Goal: Task Accomplishment & Management: Manage account settings

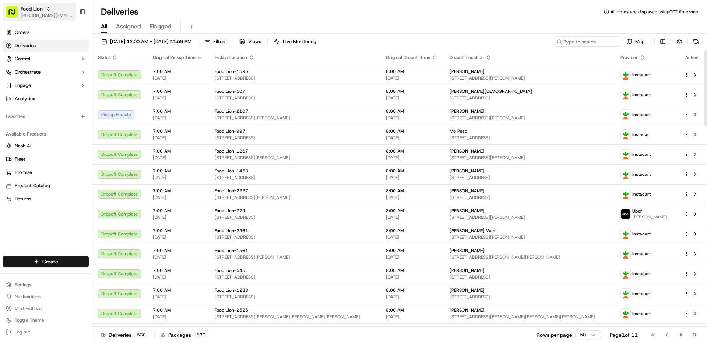
click at [48, 15] on span "[PERSON_NAME][EMAIL_ADDRESS][PERSON_NAME][DOMAIN_NAME]" at bounding box center [47, 16] width 53 height 6
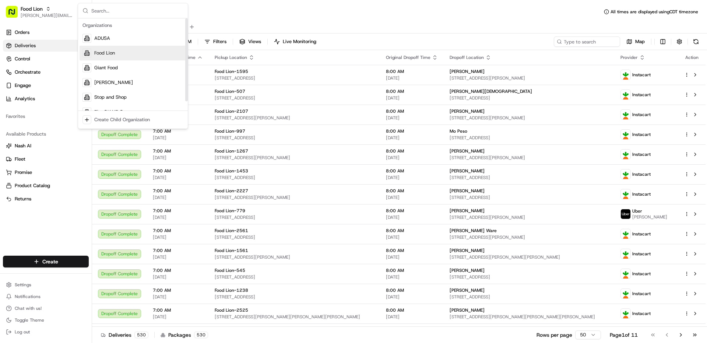
click at [100, 53] on span "Food Lion" at bounding box center [104, 53] width 21 height 7
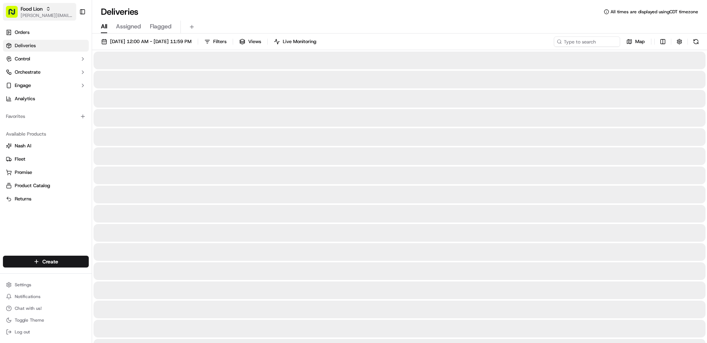
click at [46, 9] on div "Food Lion" at bounding box center [47, 8] width 53 height 7
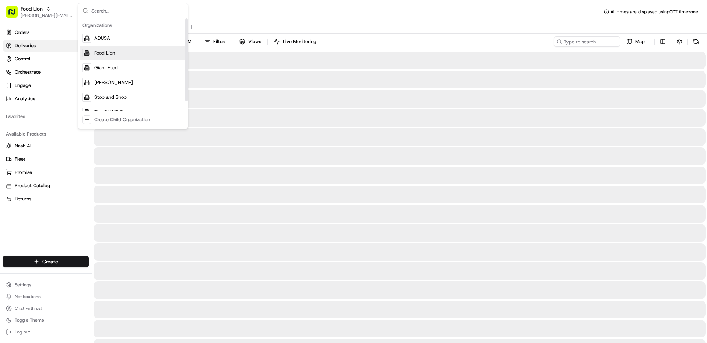
click at [105, 68] on span "Giant Food" at bounding box center [106, 67] width 24 height 7
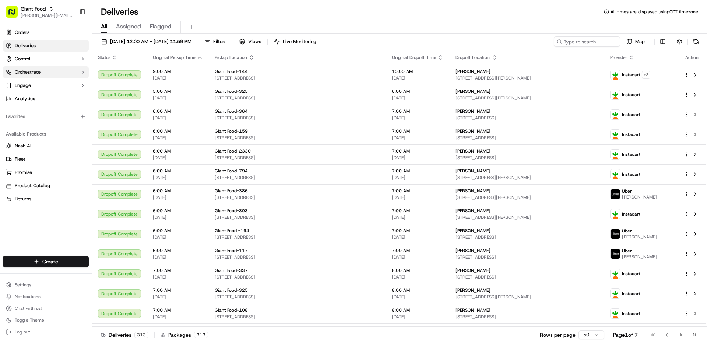
click at [46, 73] on button "Orchestrate" at bounding box center [46, 72] width 86 height 12
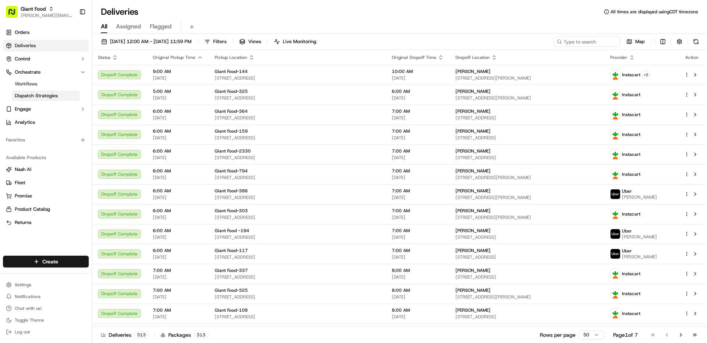
click at [43, 95] on span "Dispatch Strategies" at bounding box center [36, 95] width 43 height 7
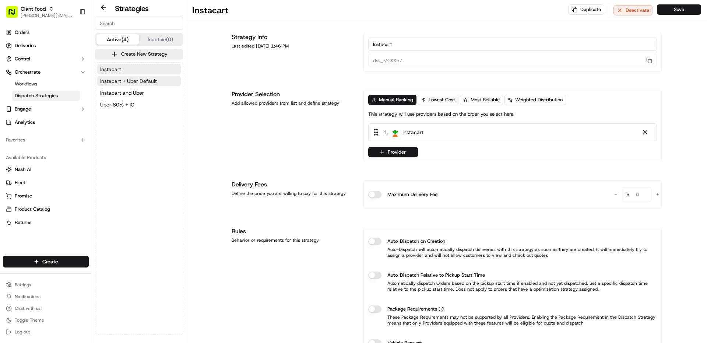
click at [142, 82] on span "Instacart + Uber Default" at bounding box center [128, 80] width 57 height 7
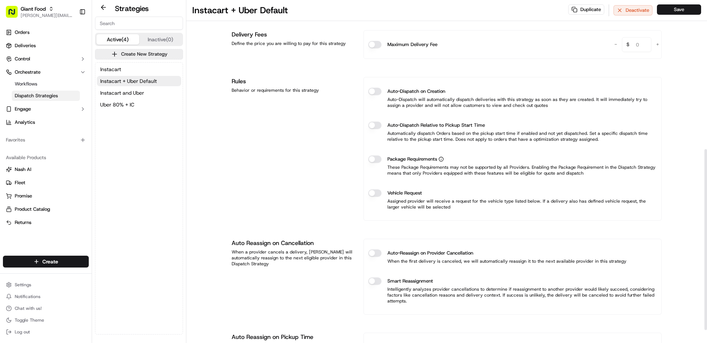
scroll to position [295, 0]
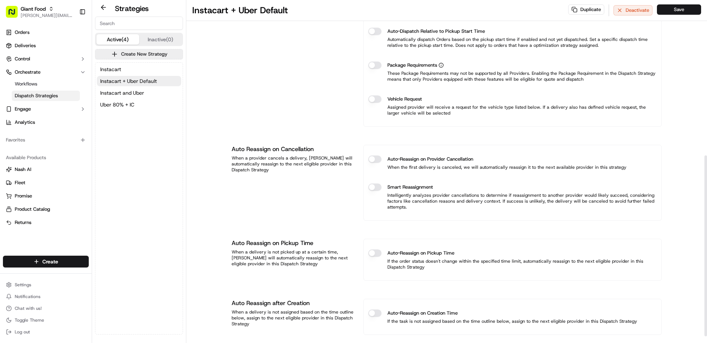
click at [375, 159] on button "Auto-Reassign on Provider Cancellation" at bounding box center [374, 158] width 13 height 7
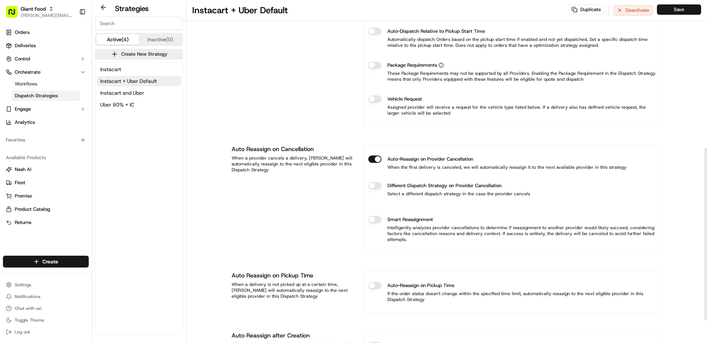
click at [378, 283] on button "Auto-Reassign on Pickup Time" at bounding box center [374, 285] width 13 height 7
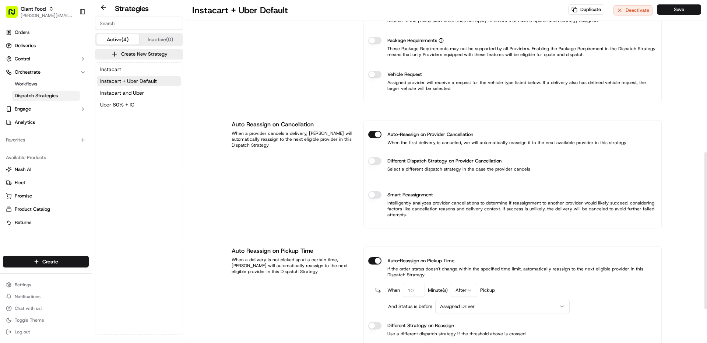
scroll to position [331, 0]
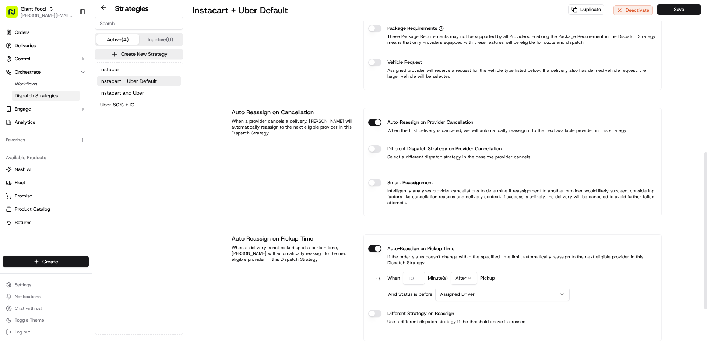
drag, startPoint x: 415, startPoint y: 278, endPoint x: 391, endPoint y: 279, distance: 24.0
click at [391, 279] on div "When Minute(s) After Pickup" at bounding box center [440, 277] width 107 height 13
type input "15"
click at [687, 257] on div "Instacart + Uber Default Duplicate Deactivate Save Strategy Info Last edited [D…" at bounding box center [446, 42] width 521 height 747
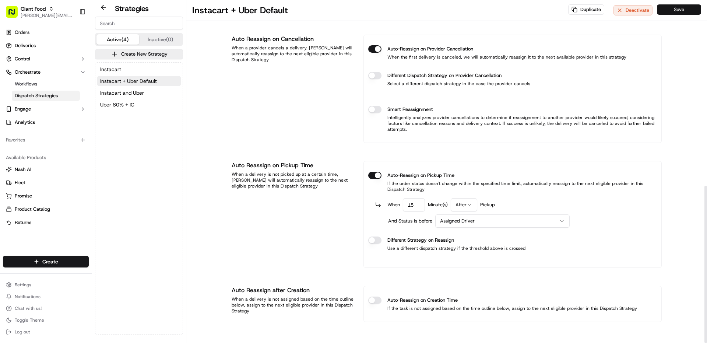
click at [682, 14] on button "Save" at bounding box center [679, 9] width 44 height 10
click at [133, 94] on span "Instacart and Uber" at bounding box center [122, 92] width 44 height 7
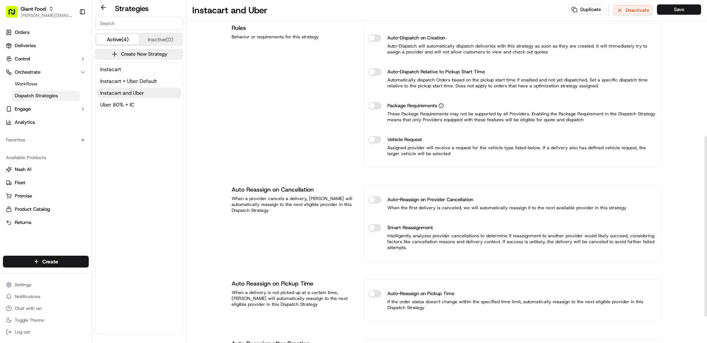
scroll to position [258, 0]
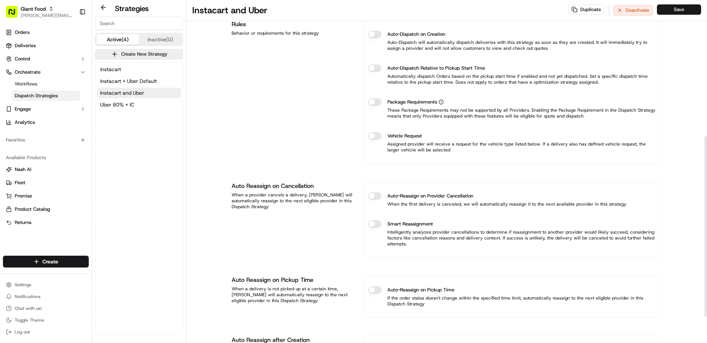
click at [374, 195] on button "Auto-Reassign on Provider Cancellation" at bounding box center [374, 195] width 13 height 7
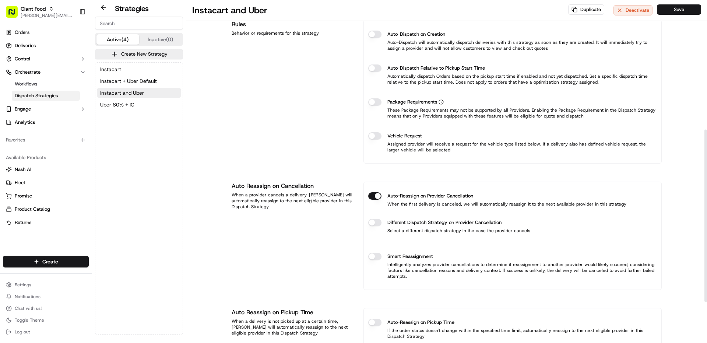
click at [377, 323] on button "Auto-Reassign on Pickup Time" at bounding box center [374, 321] width 13 height 7
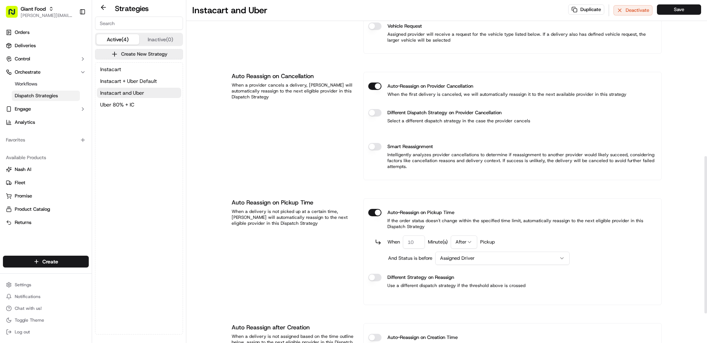
scroll to position [368, 0]
drag, startPoint x: 420, startPoint y: 243, endPoint x: 399, endPoint y: 244, distance: 21.0
click at [399, 244] on div "When Minute(s) After Pickup" at bounding box center [440, 240] width 107 height 13
type input "15"
click at [683, 8] on button "Save" at bounding box center [679, 9] width 44 height 10
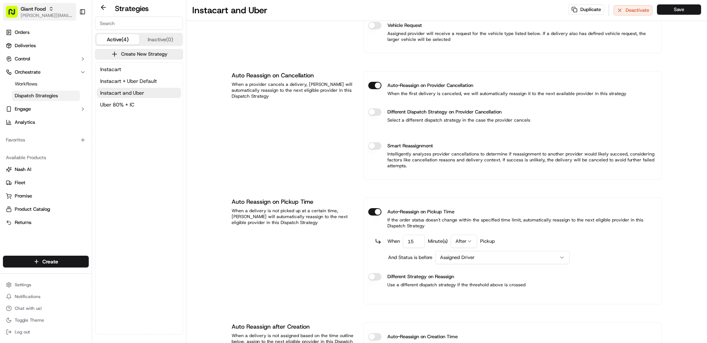
click at [27, 12] on span "Giant Food" at bounding box center [33, 8] width 25 height 7
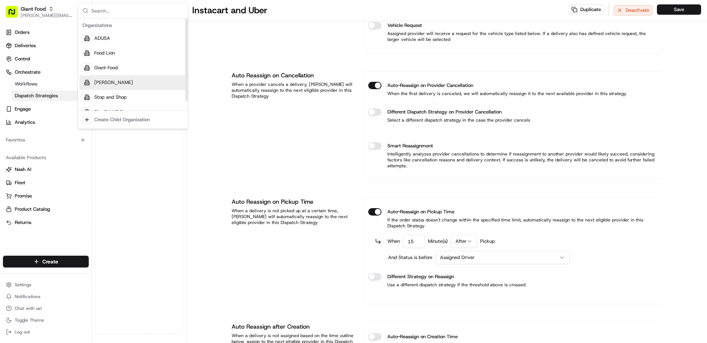
click at [113, 81] on div "[PERSON_NAME]" at bounding box center [133, 82] width 107 height 15
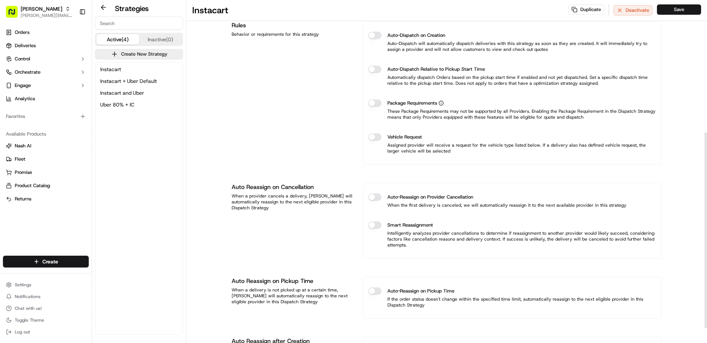
scroll to position [257, 0]
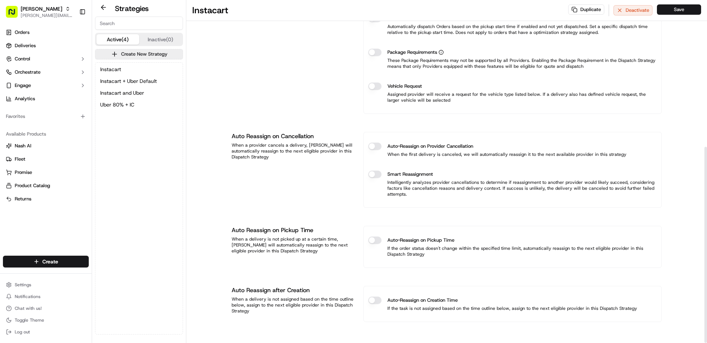
click at [376, 145] on button "Auto-Reassign on Provider Cancellation" at bounding box center [374, 145] width 13 height 7
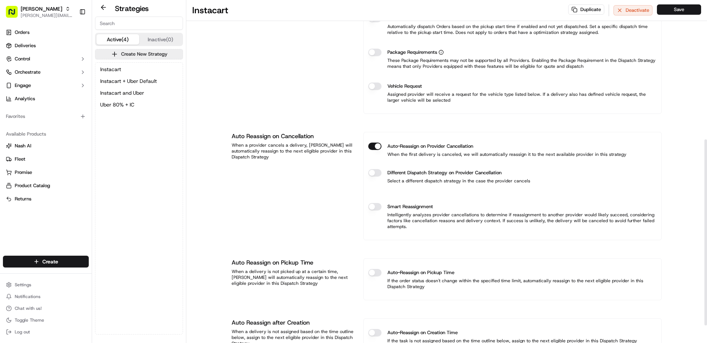
click at [379, 274] on button "Auto-Reassign on Pickup Time" at bounding box center [374, 272] width 13 height 7
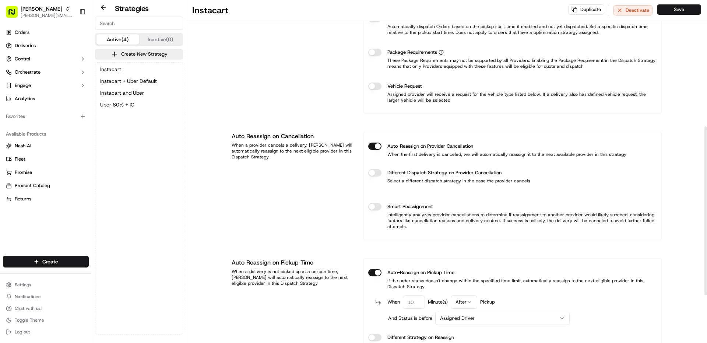
click at [420, 301] on input "number" at bounding box center [414, 301] width 22 height 13
type input "15"
click at [687, 9] on button "Save" at bounding box center [679, 9] width 44 height 10
click at [680, 8] on button "Save" at bounding box center [679, 9] width 44 height 10
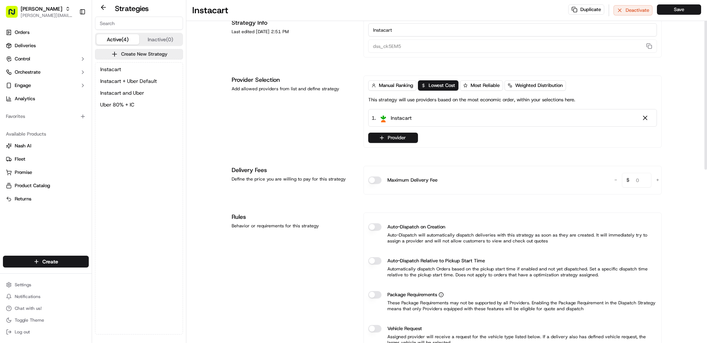
scroll to position [0, 0]
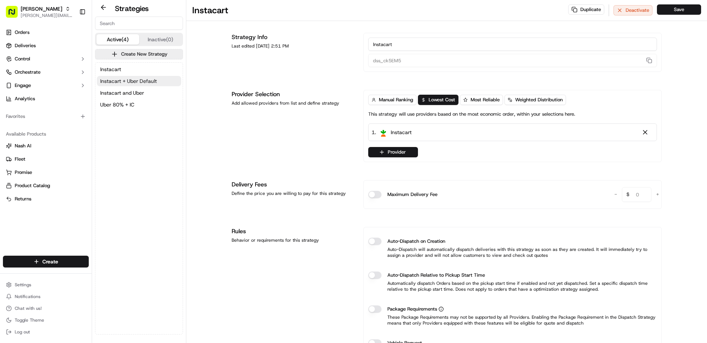
click at [152, 80] on span "Instacart + Uber Default" at bounding box center [128, 80] width 57 height 7
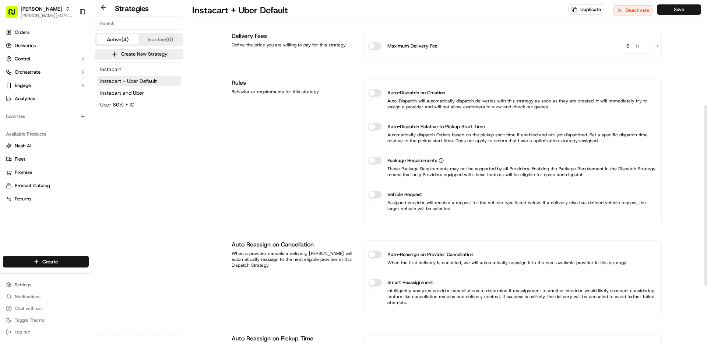
scroll to position [295, 0]
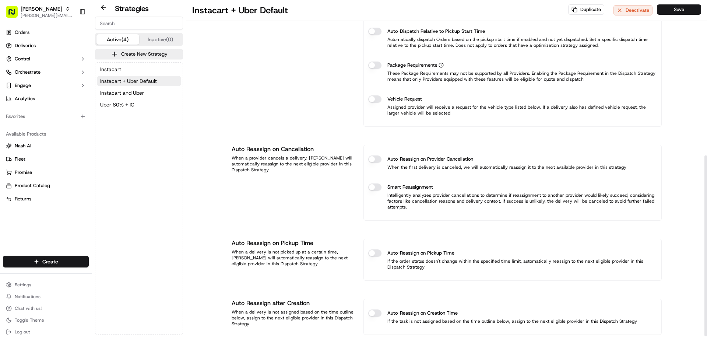
click at [376, 161] on button "Auto-Reassign on Provider Cancellation" at bounding box center [374, 158] width 13 height 7
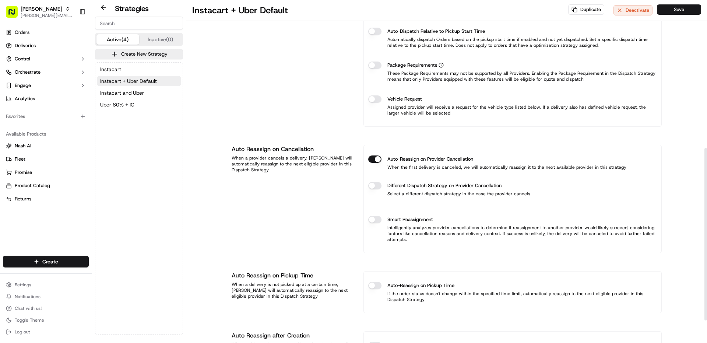
click at [378, 287] on button "Auto-Reassign on Pickup Time" at bounding box center [374, 285] width 13 height 7
click at [416, 316] on input "number" at bounding box center [414, 314] width 22 height 13
type input "15"
click at [676, 13] on button "Save" at bounding box center [679, 9] width 44 height 10
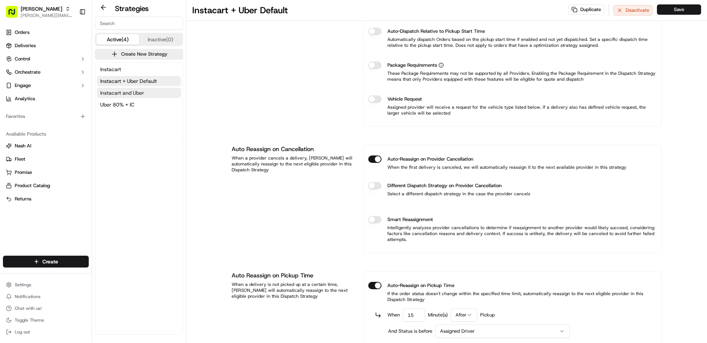
click at [110, 96] on span "Instacart and Uber" at bounding box center [122, 92] width 44 height 7
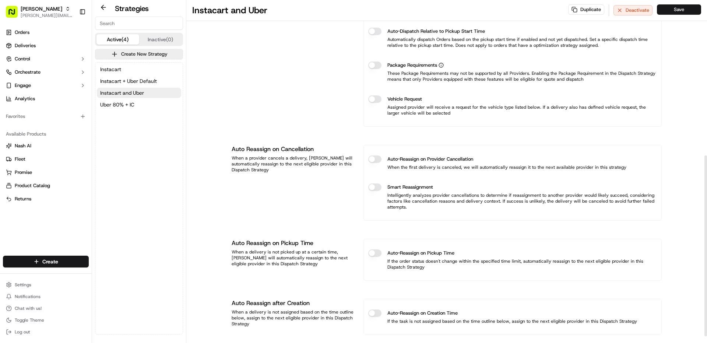
click at [376, 161] on button "Auto-Reassign on Provider Cancellation" at bounding box center [374, 158] width 13 height 7
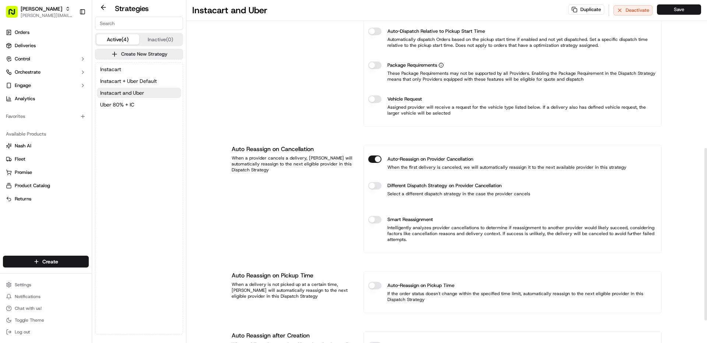
click at [376, 284] on button "Auto-Reassign on Pickup Time" at bounding box center [374, 285] width 13 height 7
click at [408, 314] on input "number" at bounding box center [414, 314] width 22 height 13
type input "15"
click at [673, 10] on button "Save" at bounding box center [679, 9] width 44 height 10
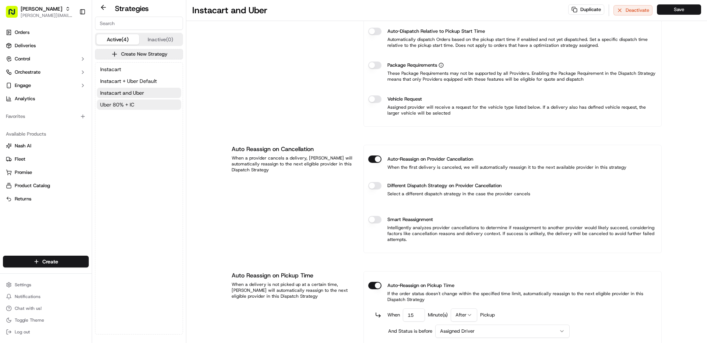
click at [127, 104] on span "Uber 80% + IC" at bounding box center [117, 104] width 34 height 7
type input "dss_N7PJHT"
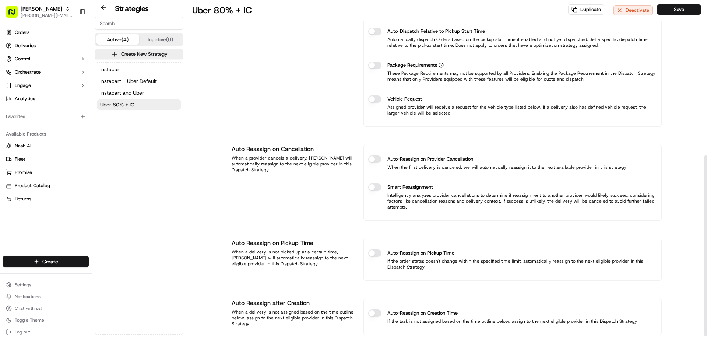
click at [373, 163] on div "Auto-Reassign on Provider Cancellation When the first delivery is canceled, we …" at bounding box center [512, 162] width 289 height 27
click at [372, 156] on button "Auto-Reassign on Provider Cancellation" at bounding box center [374, 158] width 13 height 7
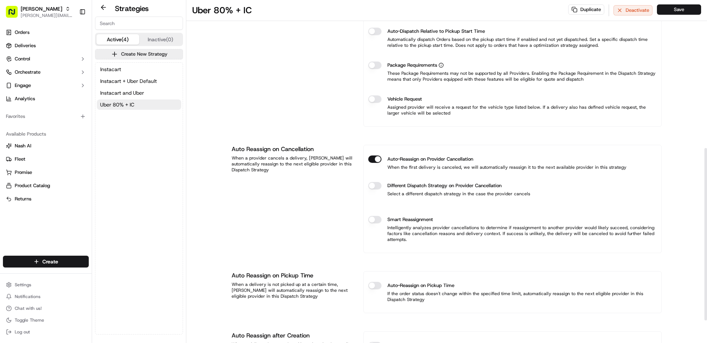
click at [376, 284] on button "Auto-Reassign on Pickup Time" at bounding box center [374, 285] width 13 height 7
click at [408, 315] on input "number" at bounding box center [414, 314] width 22 height 13
type input "15"
click at [674, 4] on button "Save" at bounding box center [679, 9] width 44 height 10
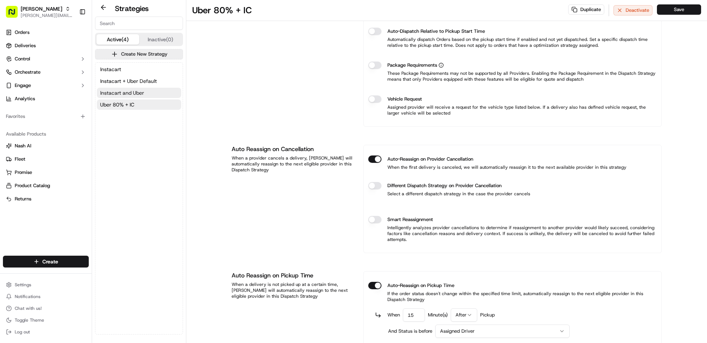
click at [139, 92] on span "Instacart and Uber" at bounding box center [122, 92] width 44 height 7
click at [141, 80] on span "Instacart + Uber Default" at bounding box center [128, 80] width 57 height 7
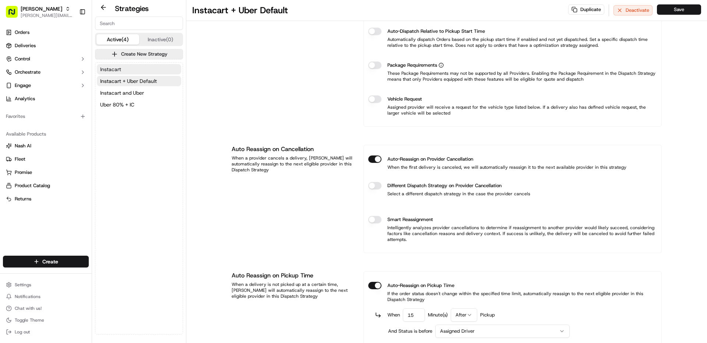
click at [129, 70] on button "Instacart" at bounding box center [139, 69] width 84 height 10
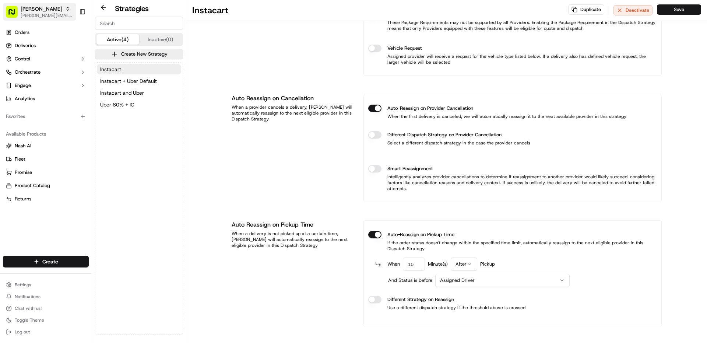
click at [46, 13] on span "[PERSON_NAME][EMAIL_ADDRESS][PERSON_NAME][DOMAIN_NAME]" at bounding box center [47, 16] width 53 height 6
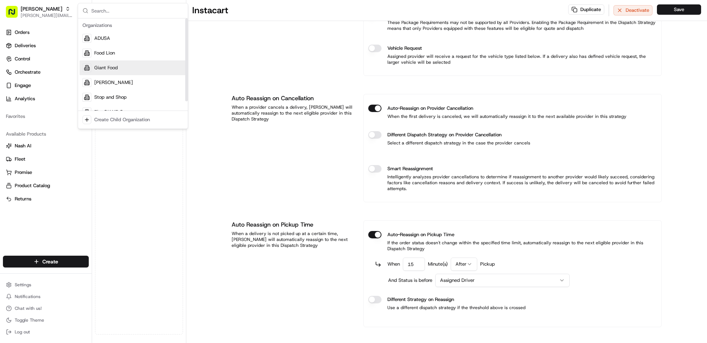
click at [111, 70] on span "Giant Food" at bounding box center [106, 67] width 24 height 7
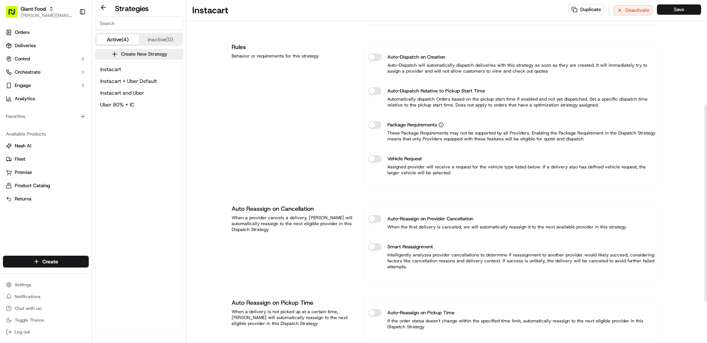
click at [377, 215] on button "Auto-Reassign on Provider Cancellation" at bounding box center [374, 218] width 13 height 7
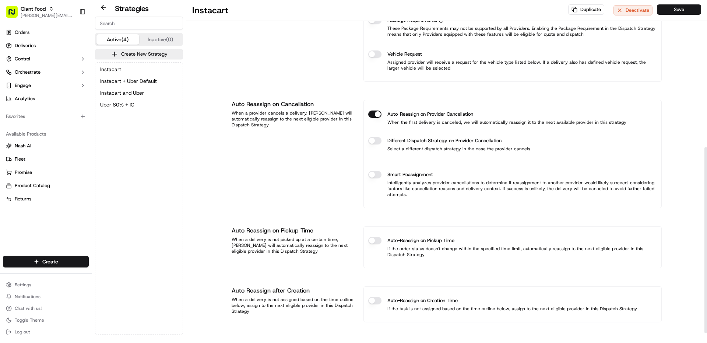
scroll to position [289, 0]
click at [374, 246] on p "If the order status doesn't change within the specified time limit, automatical…" at bounding box center [512, 251] width 289 height 12
click at [375, 242] on button "Auto-Reassign on Pickup Time" at bounding box center [374, 239] width 13 height 7
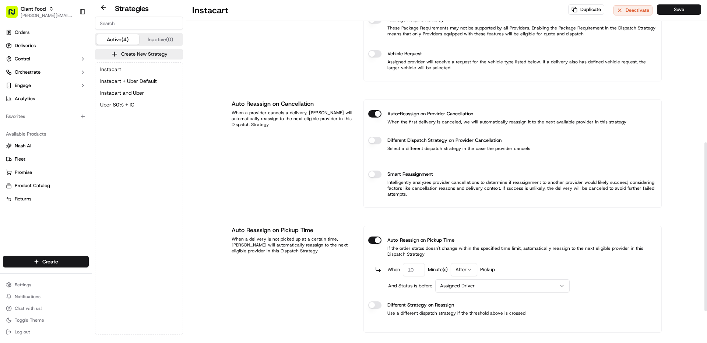
click at [412, 271] on input "number" at bounding box center [414, 269] width 22 height 13
type input "15"
click at [680, 11] on button "Save" at bounding box center [679, 9] width 44 height 10
click at [121, 78] on span "Instacart + Uber Default" at bounding box center [128, 80] width 57 height 7
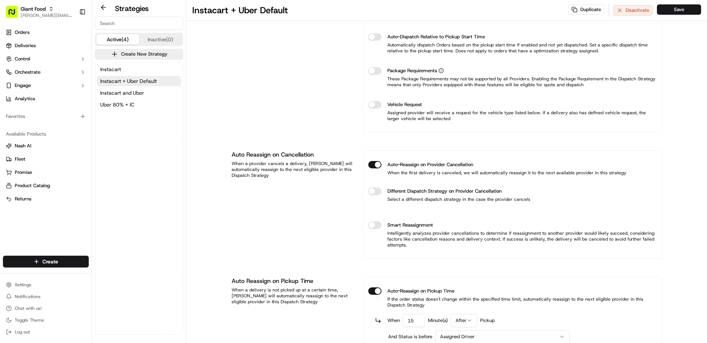
click at [122, 98] on div "Instacart Instacart + Uber Default Instacart and Uber Uber 80% + IC" at bounding box center [138, 87] width 87 height 49
click at [123, 94] on span "Instacart and Uber" at bounding box center [122, 92] width 44 height 7
click at [122, 108] on button "Uber 80% + IC" at bounding box center [139, 104] width 84 height 10
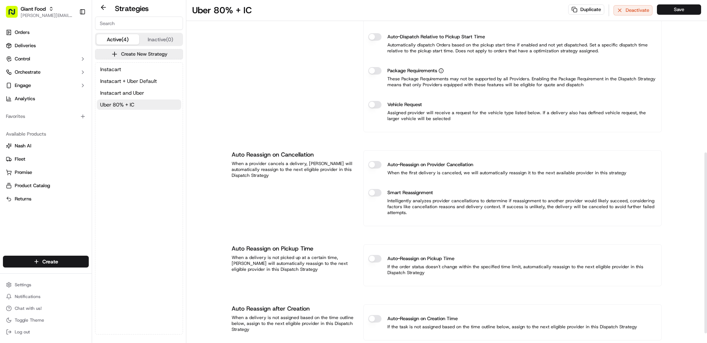
click at [373, 165] on button "Auto-Reassign on Provider Cancellation" at bounding box center [374, 164] width 13 height 7
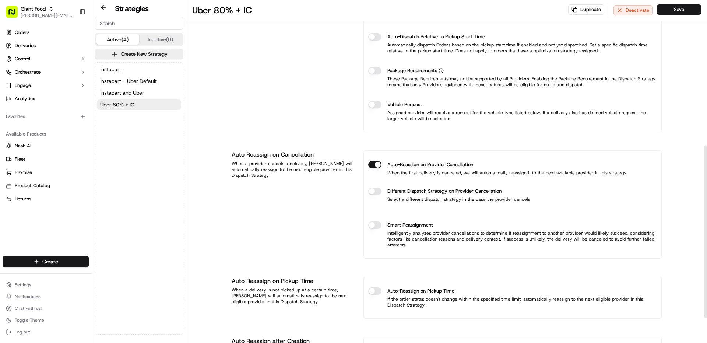
click at [378, 294] on button "Auto-Reassign on Pickup Time" at bounding box center [374, 290] width 13 height 7
click at [408, 321] on input "number" at bounding box center [414, 320] width 22 height 13
type input "15"
click at [676, 13] on button "Save" at bounding box center [679, 9] width 44 height 10
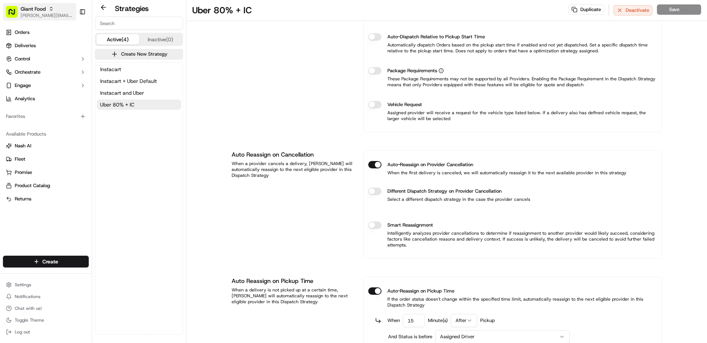
click at [43, 12] on span "Giant Food" at bounding box center [33, 8] width 25 height 7
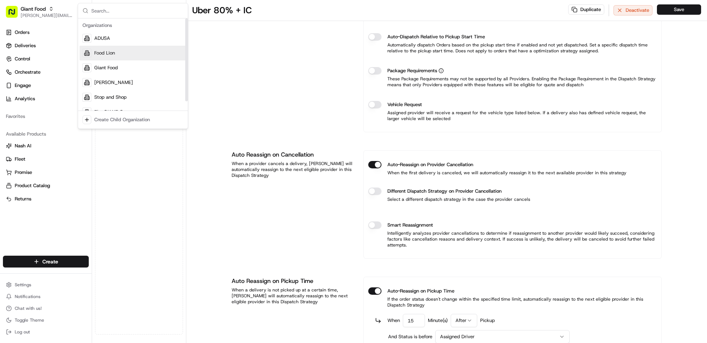
click at [116, 51] on div "Food Lion" at bounding box center [133, 53] width 107 height 15
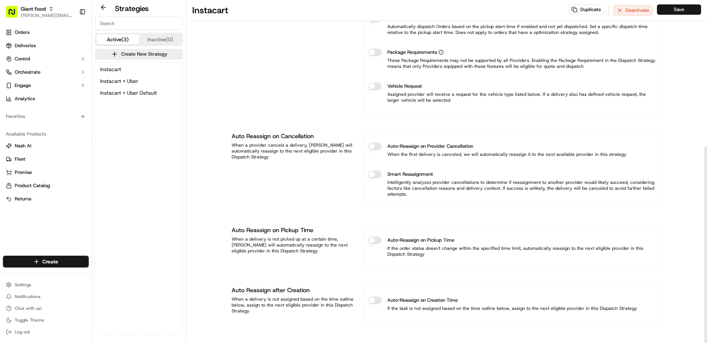
scroll to position [257, 0]
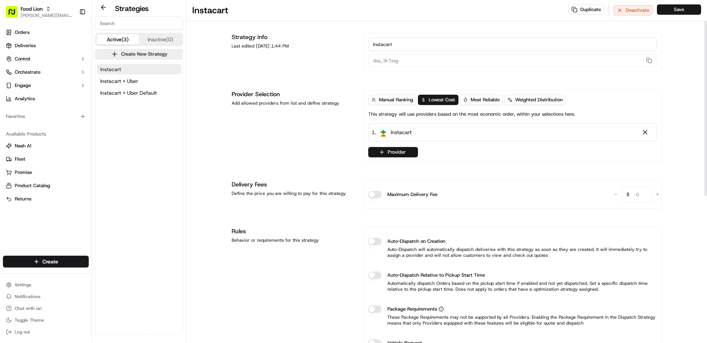
click at [148, 68] on button "Instacart" at bounding box center [139, 69] width 84 height 10
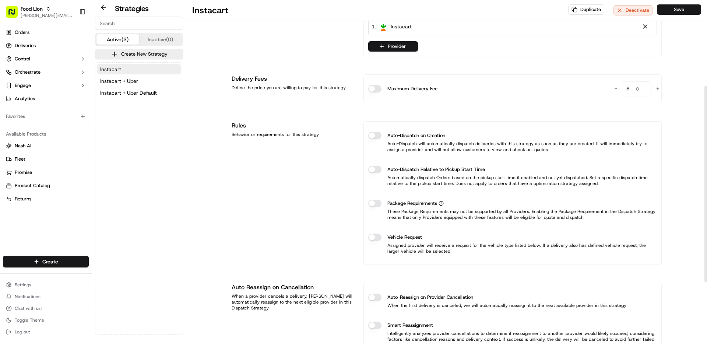
scroll to position [221, 0]
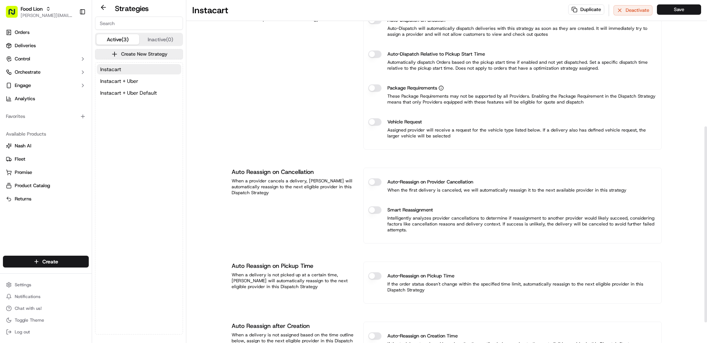
click at [374, 181] on button "Auto-Reassign on Provider Cancellation" at bounding box center [374, 181] width 13 height 7
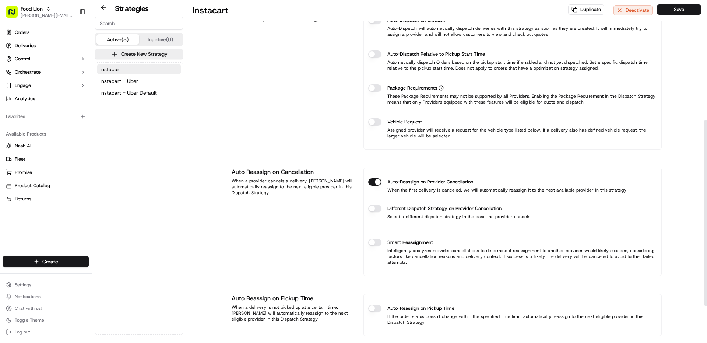
click at [380, 309] on button "Auto-Reassign on Pickup Time" at bounding box center [374, 307] width 13 height 7
click at [415, 337] on input "number" at bounding box center [414, 337] width 22 height 13
type input "15"
click at [676, 10] on button "Save" at bounding box center [679, 9] width 44 height 10
click at [150, 80] on button "Instacart + Uber" at bounding box center [139, 81] width 84 height 10
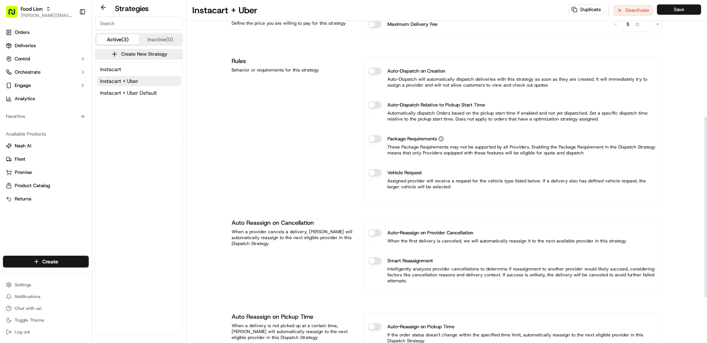
drag, startPoint x: 374, startPoint y: 229, endPoint x: 376, endPoint y: 247, distance: 18.5
click at [374, 230] on button "Auto-Reassign on Provider Cancellation" at bounding box center [374, 232] width 13 height 7
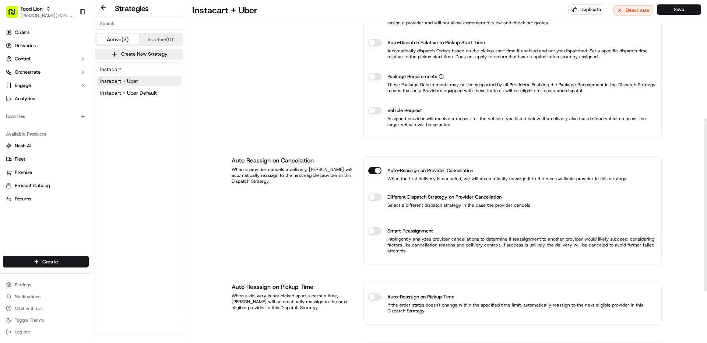
scroll to position [340, 0]
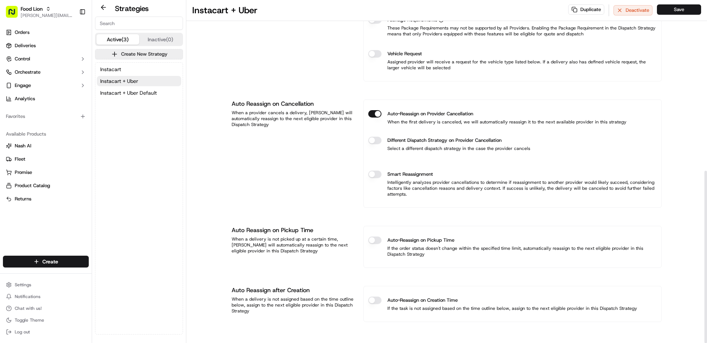
click at [373, 240] on button "Auto-Reassign on Pickup Time" at bounding box center [374, 239] width 13 height 7
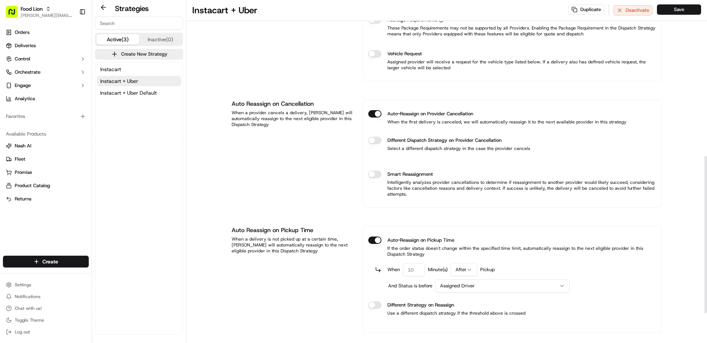
click at [418, 274] on input "number" at bounding box center [414, 269] width 22 height 13
type input "15"
click at [667, 10] on button "Save" at bounding box center [679, 9] width 44 height 10
click at [134, 93] on span "Instacart + Uber Default" at bounding box center [128, 92] width 57 height 7
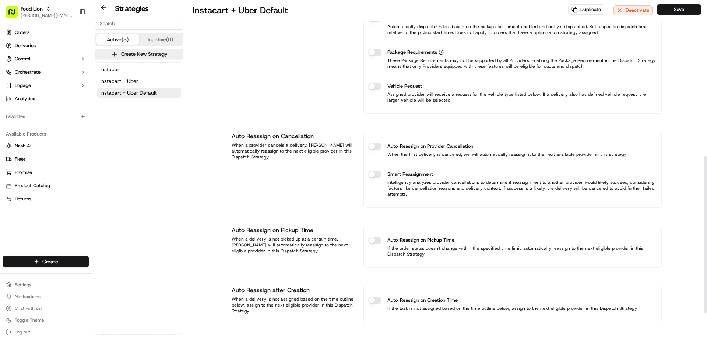
scroll to position [307, 0]
click at [378, 145] on button "Auto-Reassign on Provider Cancellation" at bounding box center [374, 145] width 13 height 7
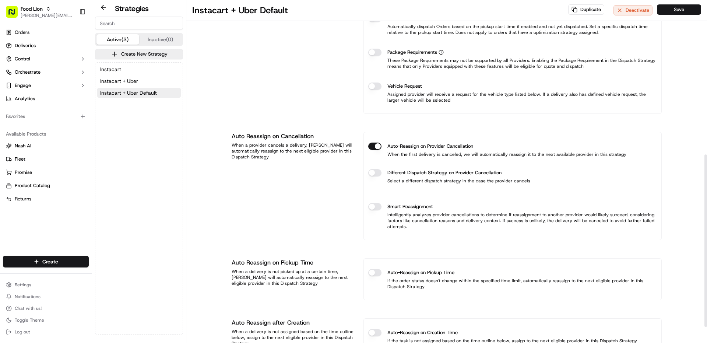
click at [379, 274] on button "Auto-Reassign on Pickup Time" at bounding box center [374, 272] width 13 height 7
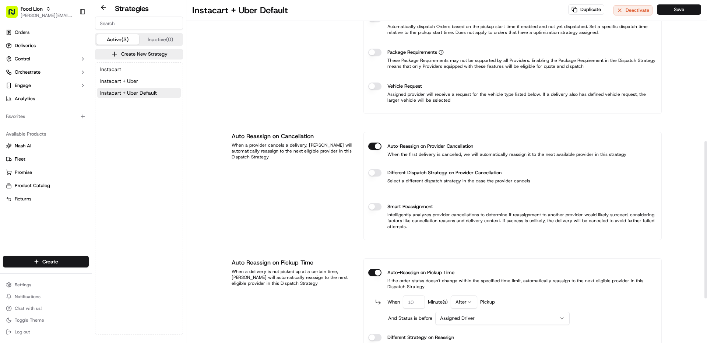
click at [408, 304] on input "number" at bounding box center [414, 301] width 22 height 13
type input "15"
click at [676, 11] on button "Save" at bounding box center [679, 9] width 44 height 10
click at [21, 10] on span "Food Lion" at bounding box center [32, 8] width 22 height 7
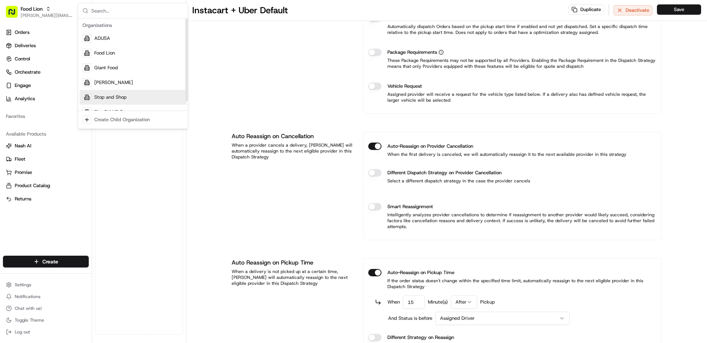
click at [114, 96] on span "Stop and Shop" at bounding box center [110, 97] width 32 height 7
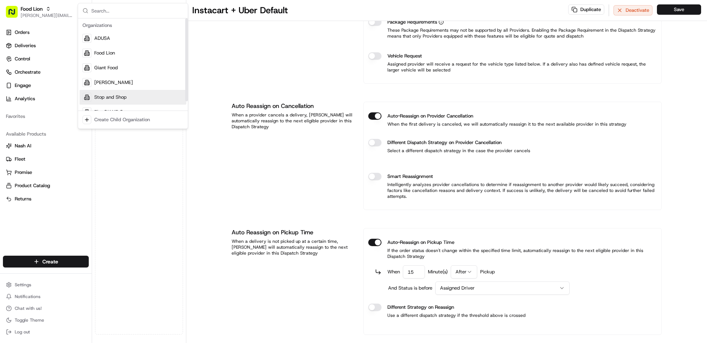
scroll to position [277, 0]
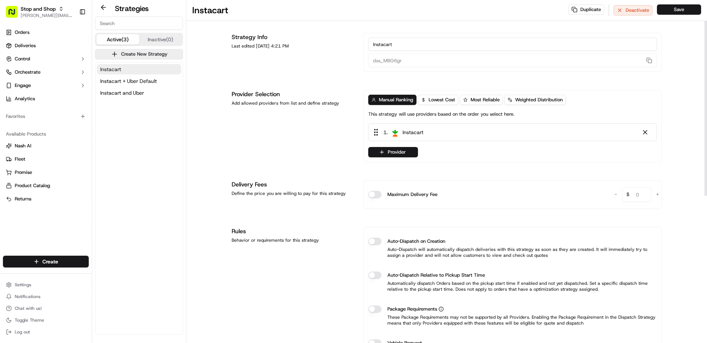
click at [123, 65] on button "Instacart" at bounding box center [139, 69] width 84 height 10
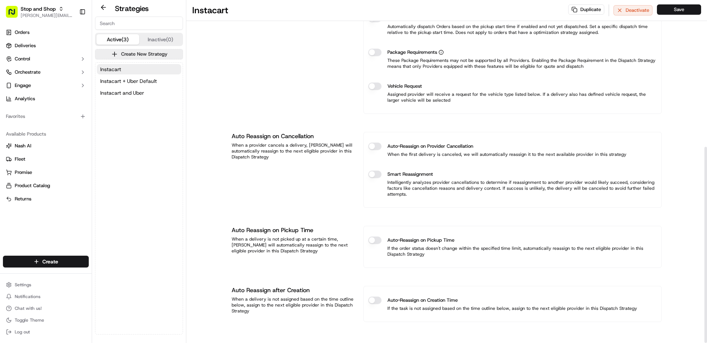
click at [378, 147] on button "Auto-Reassign on Provider Cancellation" at bounding box center [374, 145] width 13 height 7
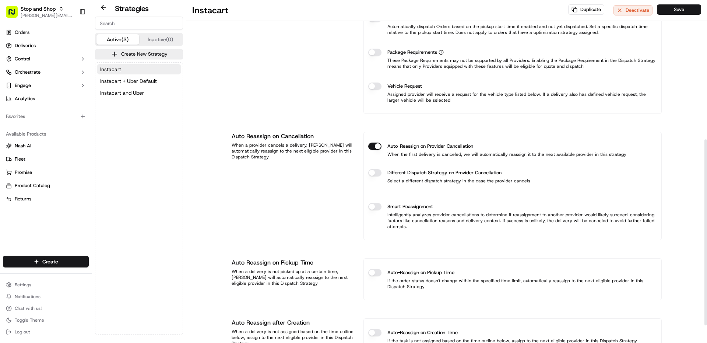
click at [378, 272] on button "Auto-Reassign on Pickup Time" at bounding box center [374, 272] width 13 height 7
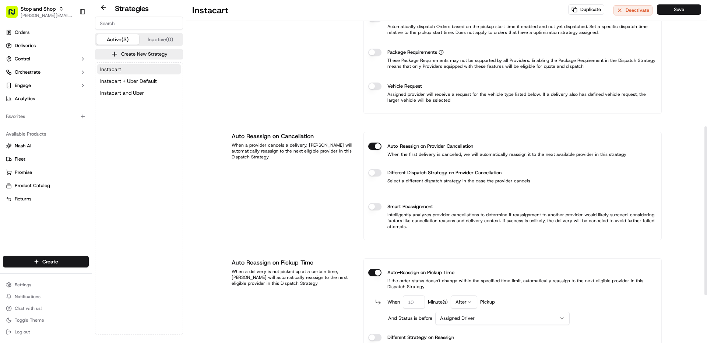
click at [412, 304] on input "number" at bounding box center [414, 301] width 22 height 13
type input "15"
click at [664, 14] on button "Save" at bounding box center [679, 9] width 44 height 10
click at [128, 82] on span "Instacart + Uber Default" at bounding box center [128, 80] width 57 height 7
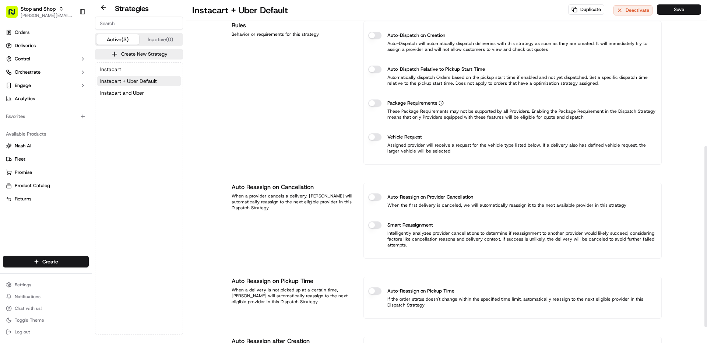
scroll to position [307, 0]
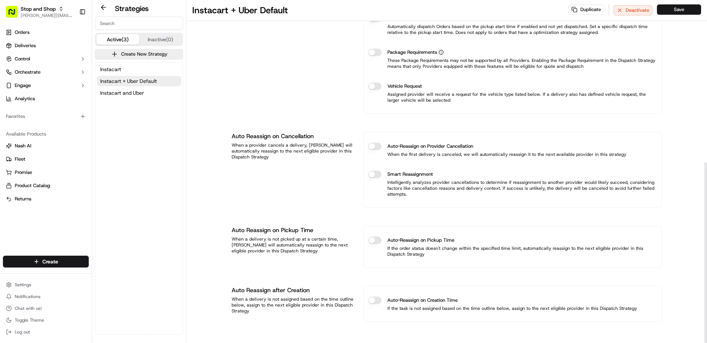
click at [374, 143] on button "Auto-Reassign on Provider Cancellation" at bounding box center [374, 145] width 13 height 7
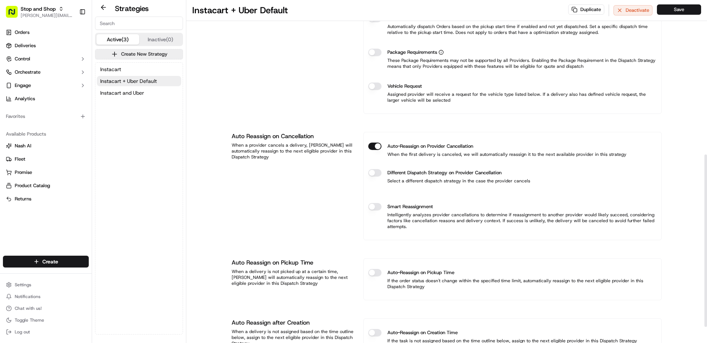
click at [375, 262] on div "Auto-Reassign on Pickup Time If the order status doesn't change within the spec…" at bounding box center [512, 279] width 298 height 42
click at [375, 272] on button "Auto-Reassign on Pickup Time" at bounding box center [374, 272] width 13 height 7
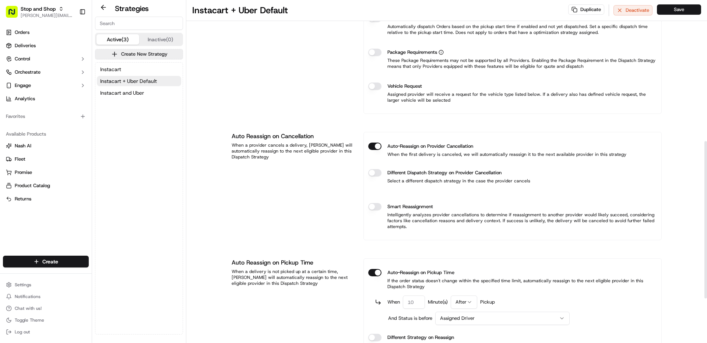
click at [411, 300] on input "number" at bounding box center [414, 301] width 22 height 13
type input "15"
click at [674, 13] on button "Save" at bounding box center [679, 9] width 44 height 10
click at [119, 95] on span "Instacart and Uber" at bounding box center [122, 92] width 44 height 7
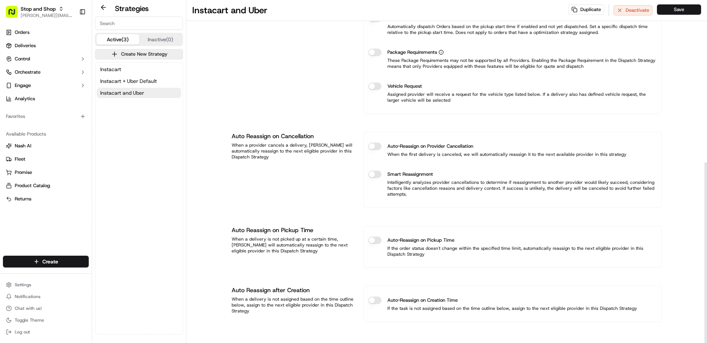
click at [371, 147] on button "Auto-Reassign on Provider Cancellation" at bounding box center [374, 145] width 13 height 7
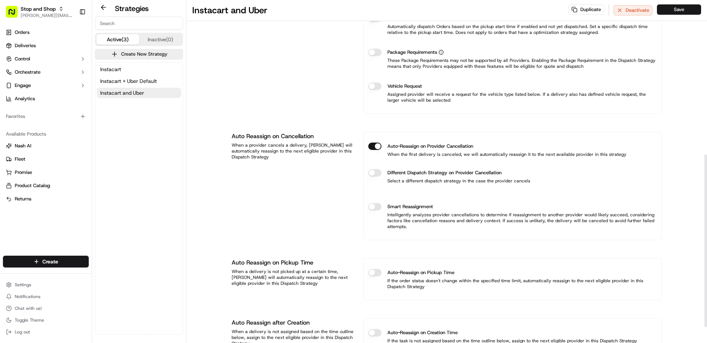
click at [373, 274] on button "Auto-Reassign on Pickup Time" at bounding box center [374, 272] width 13 height 7
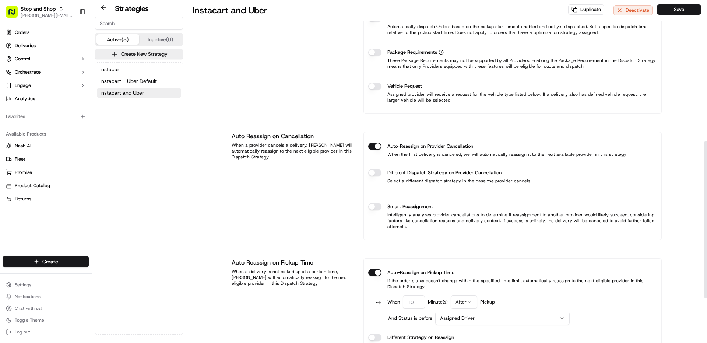
click at [413, 301] on input "number" at bounding box center [414, 301] width 22 height 13
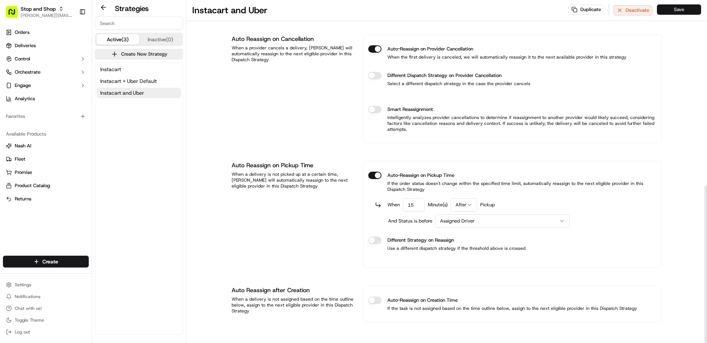
type input "15"
click at [680, 8] on button "Save" at bounding box center [679, 9] width 44 height 10
click at [677, 12] on button "Save" at bounding box center [679, 9] width 44 height 10
click at [111, 79] on span "Instacart + Uber Default" at bounding box center [128, 80] width 57 height 7
click at [113, 70] on span "Instacart" at bounding box center [110, 69] width 21 height 7
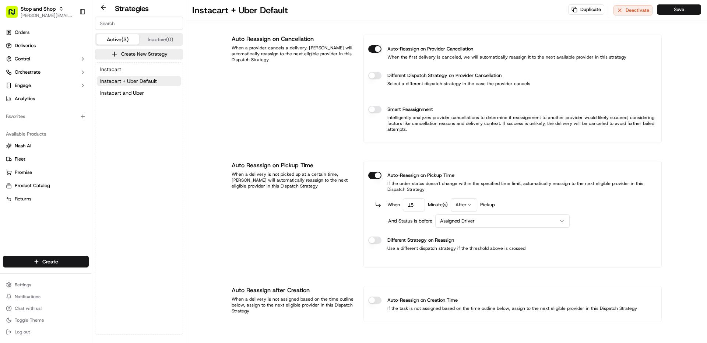
scroll to position [354, 0]
click at [38, 18] on button "Stop and Shop [PERSON_NAME][EMAIL_ADDRESS][PERSON_NAME][DOMAIN_NAME]" at bounding box center [39, 12] width 73 height 18
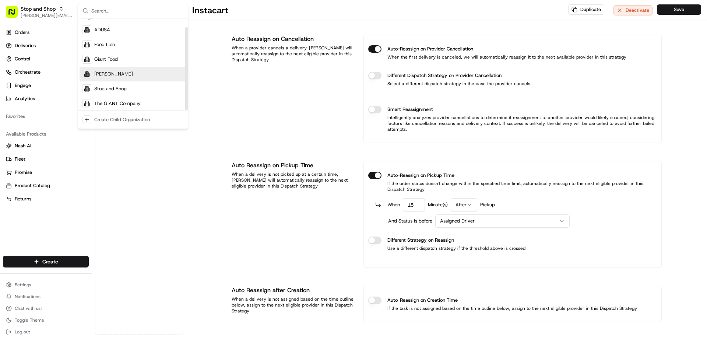
scroll to position [10, 0]
click at [110, 103] on span "The GIANT Company" at bounding box center [117, 101] width 46 height 7
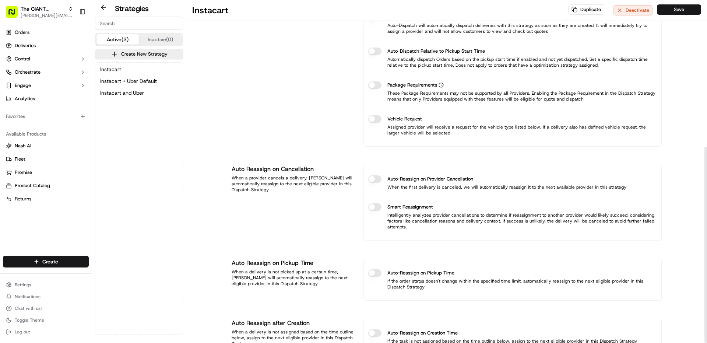
scroll to position [257, 0]
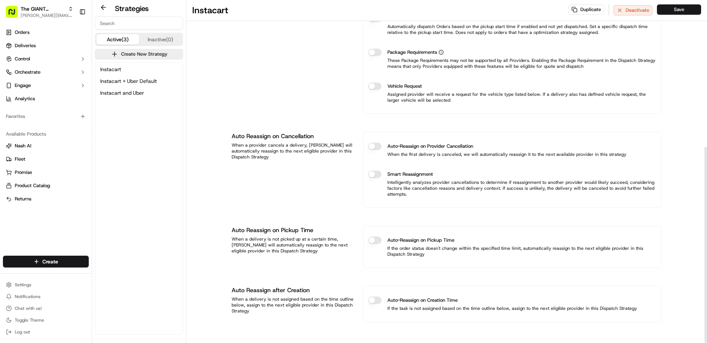
click at [373, 146] on button "Auto-Reassign on Provider Cancellation" at bounding box center [374, 145] width 13 height 7
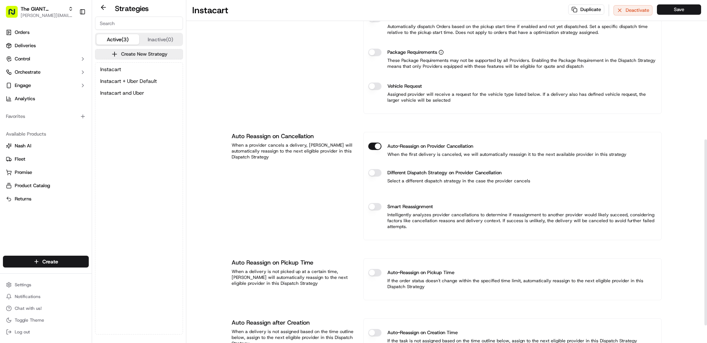
click at [376, 272] on button "Auto-Reassign on Pickup Time" at bounding box center [374, 272] width 13 height 7
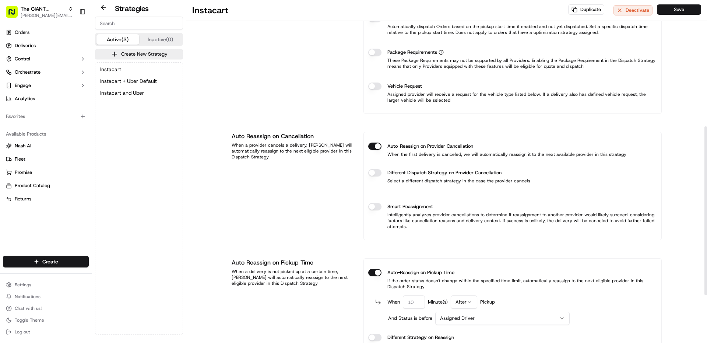
click at [419, 306] on input "number" at bounding box center [414, 301] width 22 height 13
type input "15"
click at [682, 8] on button "Save" at bounding box center [679, 9] width 44 height 10
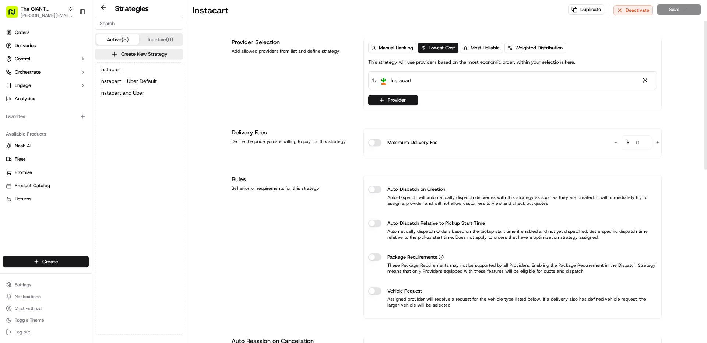
scroll to position [0, 0]
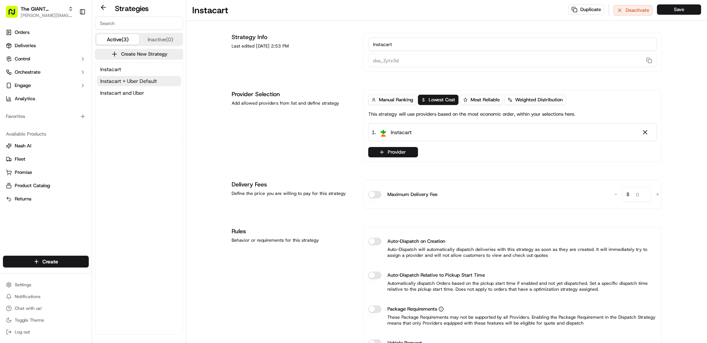
click at [139, 84] on span "Instacart + Uber Default" at bounding box center [128, 80] width 57 height 7
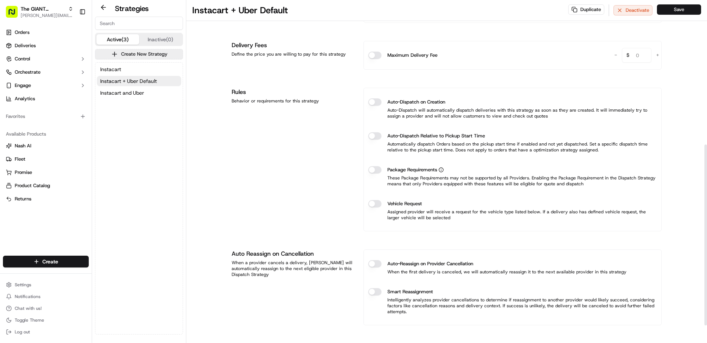
scroll to position [295, 0]
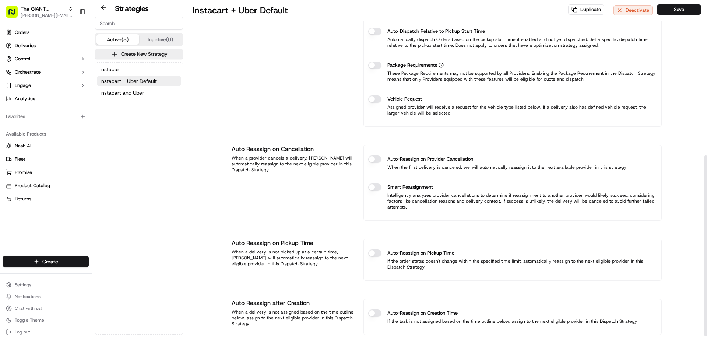
click at [375, 158] on button "Auto-Reassign on Provider Cancellation" at bounding box center [374, 158] width 13 height 7
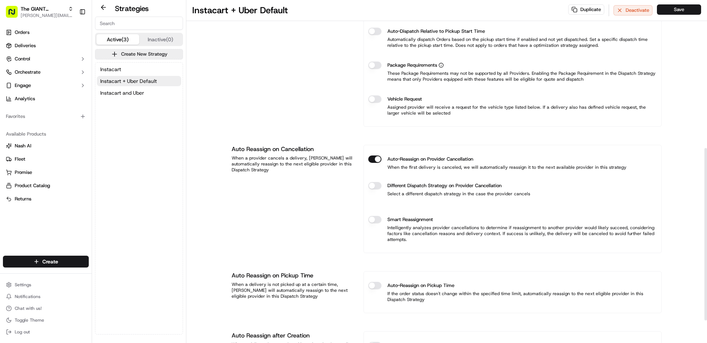
click at [375, 286] on button "Auto-Reassign on Pickup Time" at bounding box center [374, 285] width 13 height 7
click at [419, 318] on input "number" at bounding box center [414, 314] width 22 height 13
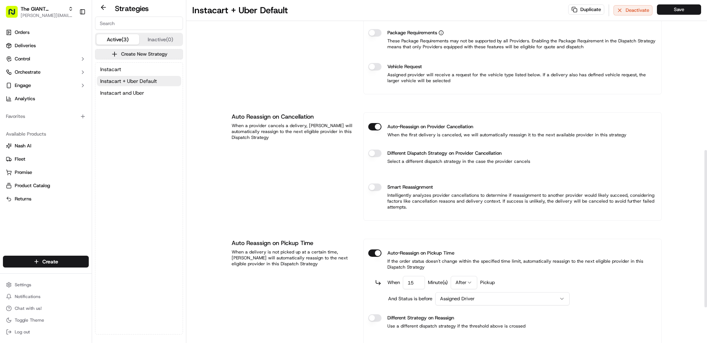
scroll to position [368, 0]
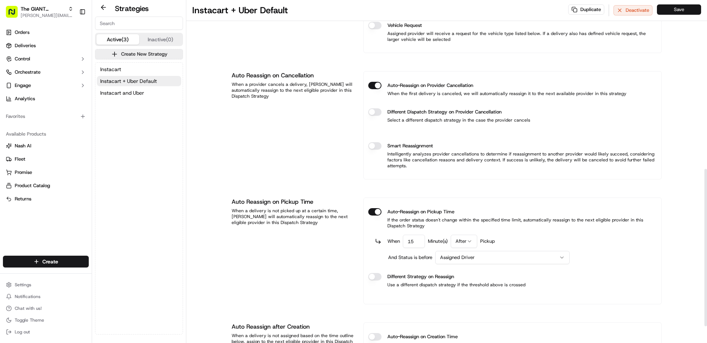
type input "15"
click at [679, 12] on button "Save" at bounding box center [679, 9] width 44 height 10
click at [140, 89] on span "Instacart and Uber" at bounding box center [122, 92] width 44 height 7
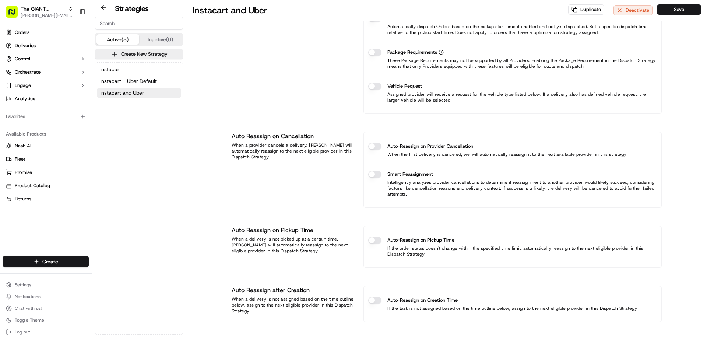
scroll to position [307, 0]
click at [374, 145] on button "Auto-Reassign on Provider Cancellation" at bounding box center [374, 145] width 13 height 7
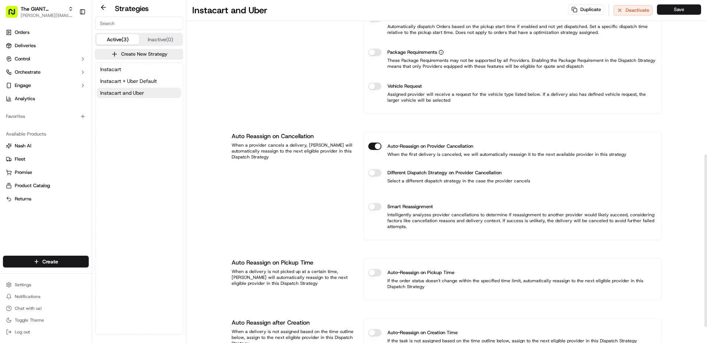
click at [378, 273] on button "Auto-Reassign on Pickup Time" at bounding box center [374, 272] width 13 height 7
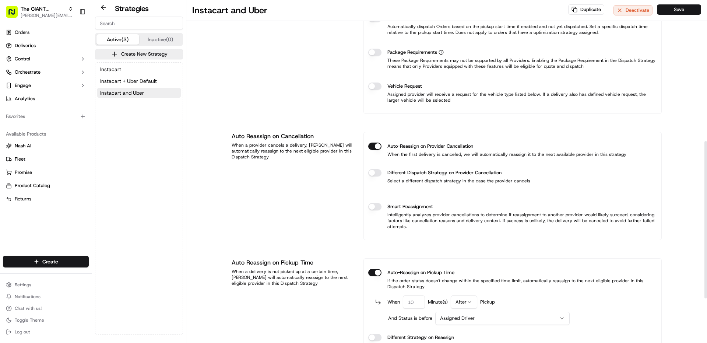
click at [420, 300] on input "number" at bounding box center [414, 301] width 22 height 13
type input "15"
click at [679, 12] on button "Save" at bounding box center [679, 9] width 44 height 10
click at [112, 82] on span "Instacart + Uber Default" at bounding box center [128, 80] width 57 height 7
click at [119, 66] on span "Instacart" at bounding box center [110, 69] width 21 height 7
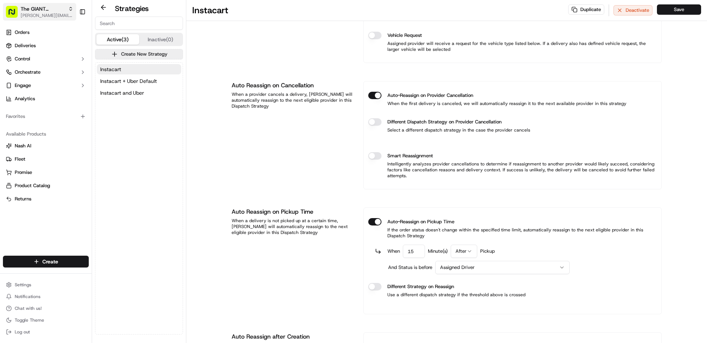
click at [33, 7] on span "The GIANT Company" at bounding box center [43, 8] width 45 height 7
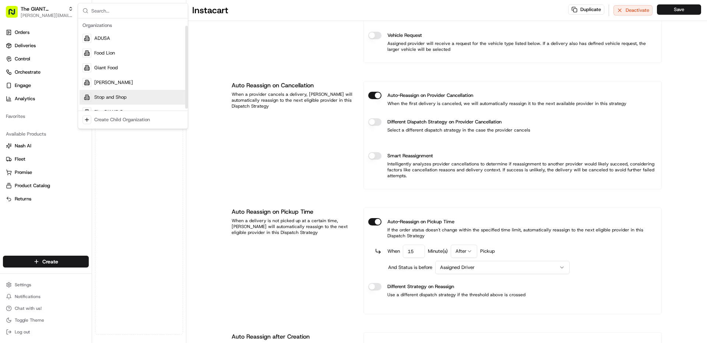
scroll to position [10, 0]
click at [112, 84] on span "Stop and Shop" at bounding box center [110, 87] width 32 height 7
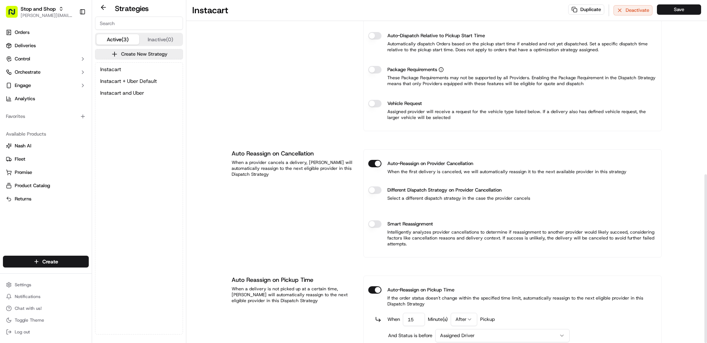
scroll to position [133, 0]
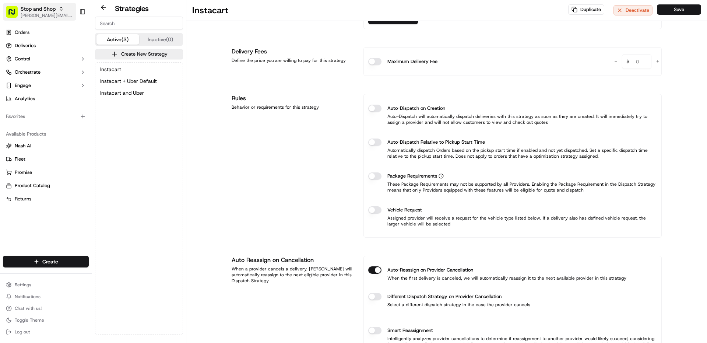
click at [50, 13] on span "[PERSON_NAME][EMAIL_ADDRESS][PERSON_NAME][DOMAIN_NAME]" at bounding box center [47, 16] width 53 height 6
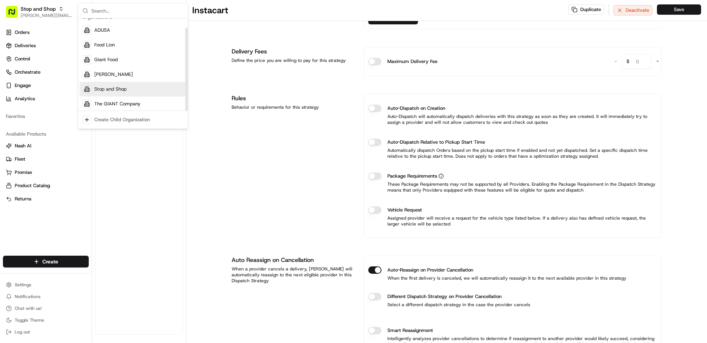
scroll to position [10, 0]
click at [119, 70] on div "[PERSON_NAME]" at bounding box center [133, 72] width 107 height 15
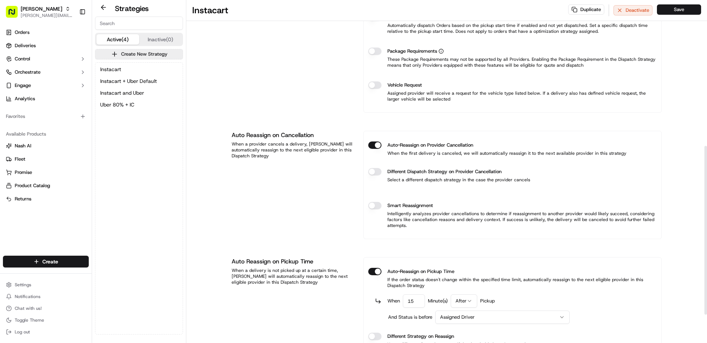
scroll to position [354, 0]
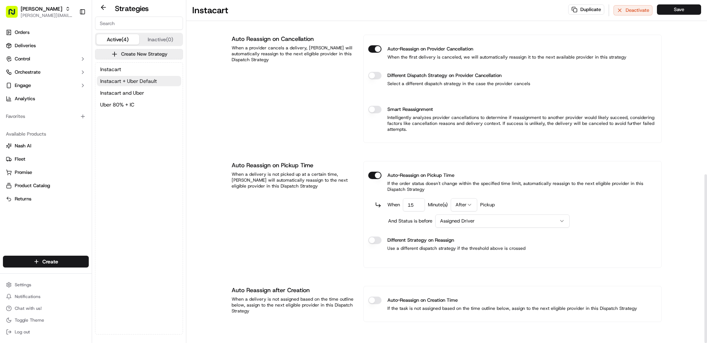
click at [141, 77] on button "Instacart + Uber Default" at bounding box center [139, 81] width 84 height 10
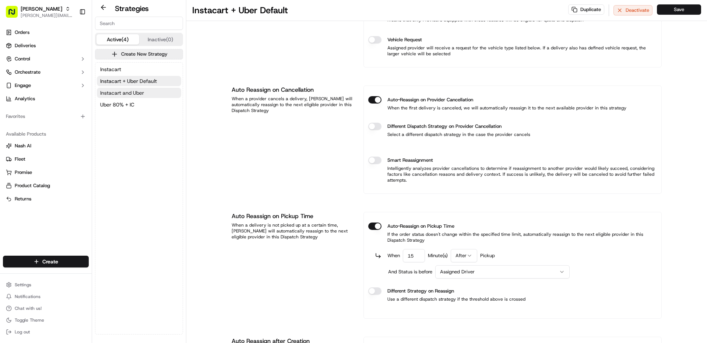
click at [144, 96] on button "Instacart and Uber" at bounding box center [139, 93] width 84 height 10
click at [143, 104] on button "Uber 80% + IC" at bounding box center [139, 104] width 84 height 10
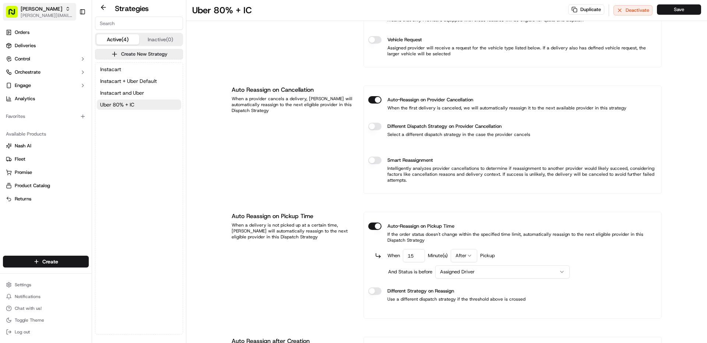
click at [43, 11] on div "[PERSON_NAME]" at bounding box center [47, 8] width 53 height 7
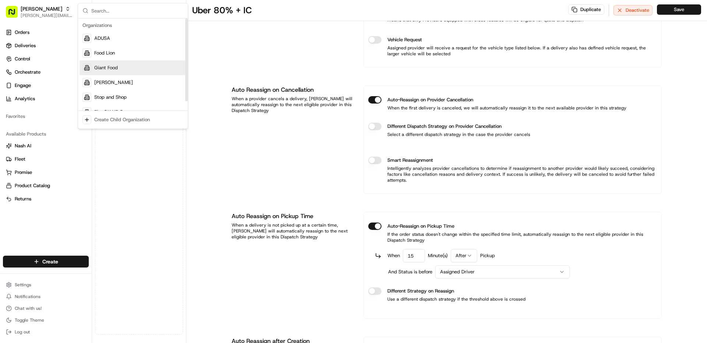
click at [96, 64] on div "Giant Food" at bounding box center [133, 67] width 107 height 15
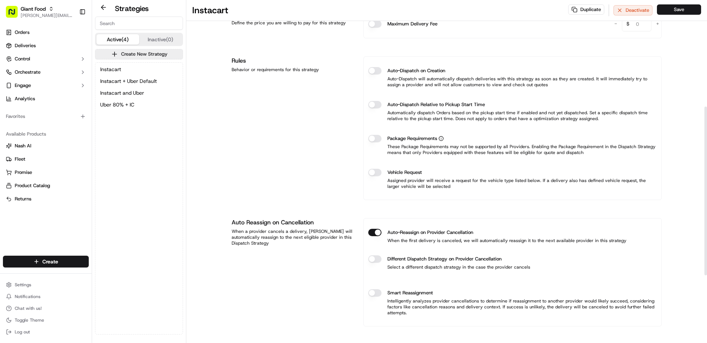
scroll to position [258, 0]
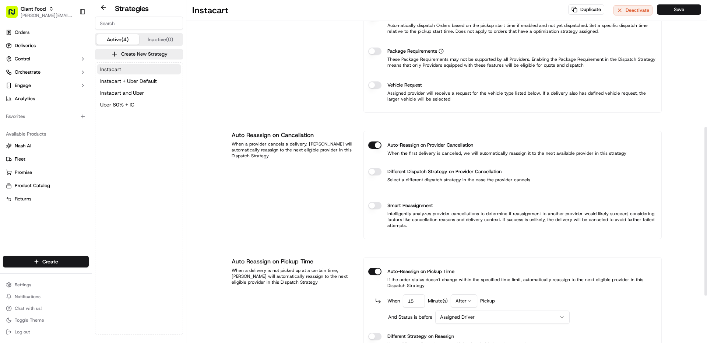
click at [141, 70] on button "Instacart" at bounding box center [139, 69] width 84 height 10
click at [141, 85] on button "Instacart + Uber Default" at bounding box center [139, 81] width 84 height 10
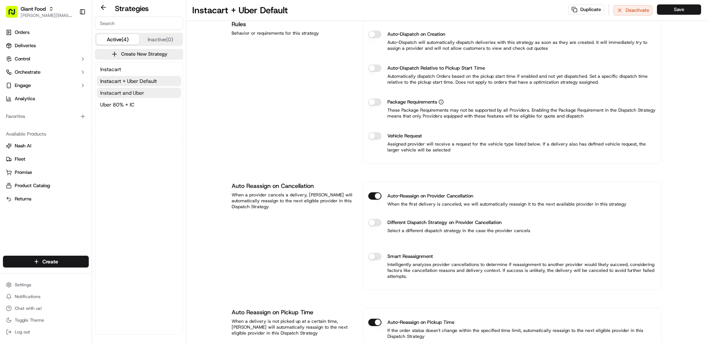
click at [141, 91] on span "Instacart and Uber" at bounding box center [122, 92] width 44 height 7
click at [139, 106] on button "Uber 80% + IC" at bounding box center [139, 104] width 84 height 10
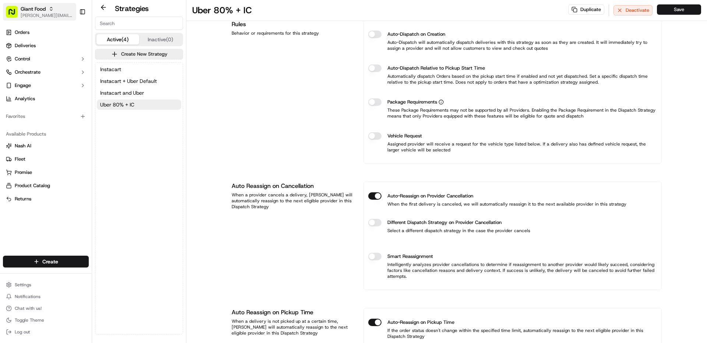
click at [33, 13] on span "[PERSON_NAME][EMAIL_ADDRESS][PERSON_NAME][DOMAIN_NAME]" at bounding box center [47, 16] width 53 height 6
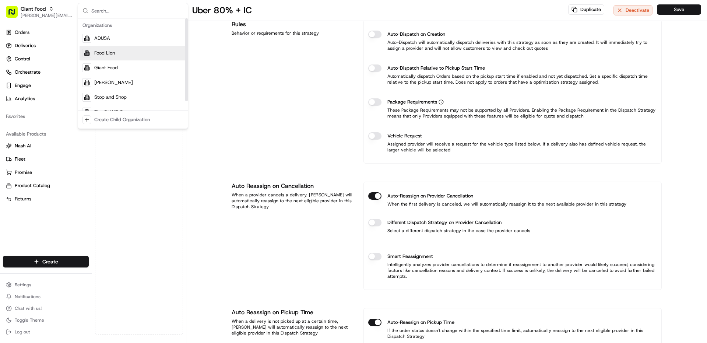
click at [109, 57] on div "Food Lion" at bounding box center [133, 53] width 107 height 15
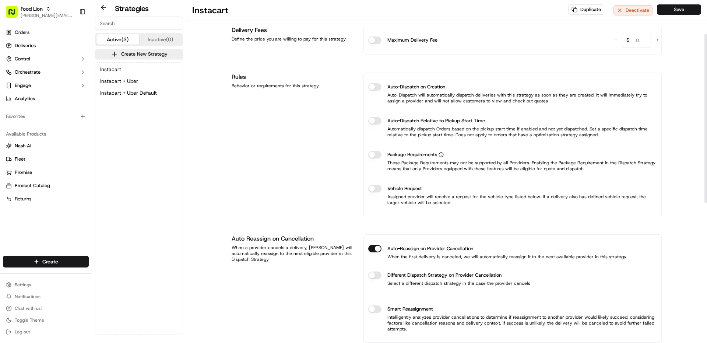
scroll to position [258, 0]
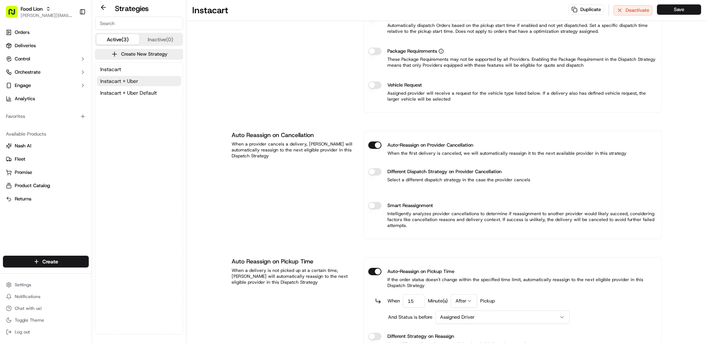
click at [127, 77] on button "Instacart + Uber" at bounding box center [139, 81] width 84 height 10
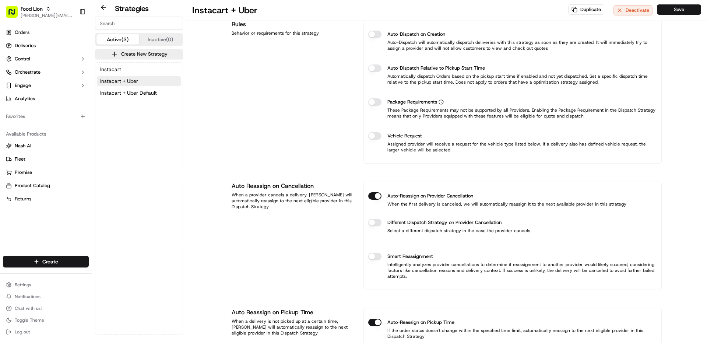
drag, startPoint x: 142, startPoint y: 96, endPoint x: 146, endPoint y: 98, distance: 4.0
click at [142, 96] on span "Instacart + Uber Default" at bounding box center [128, 92] width 57 height 7
